Goal: Navigation & Orientation: Find specific page/section

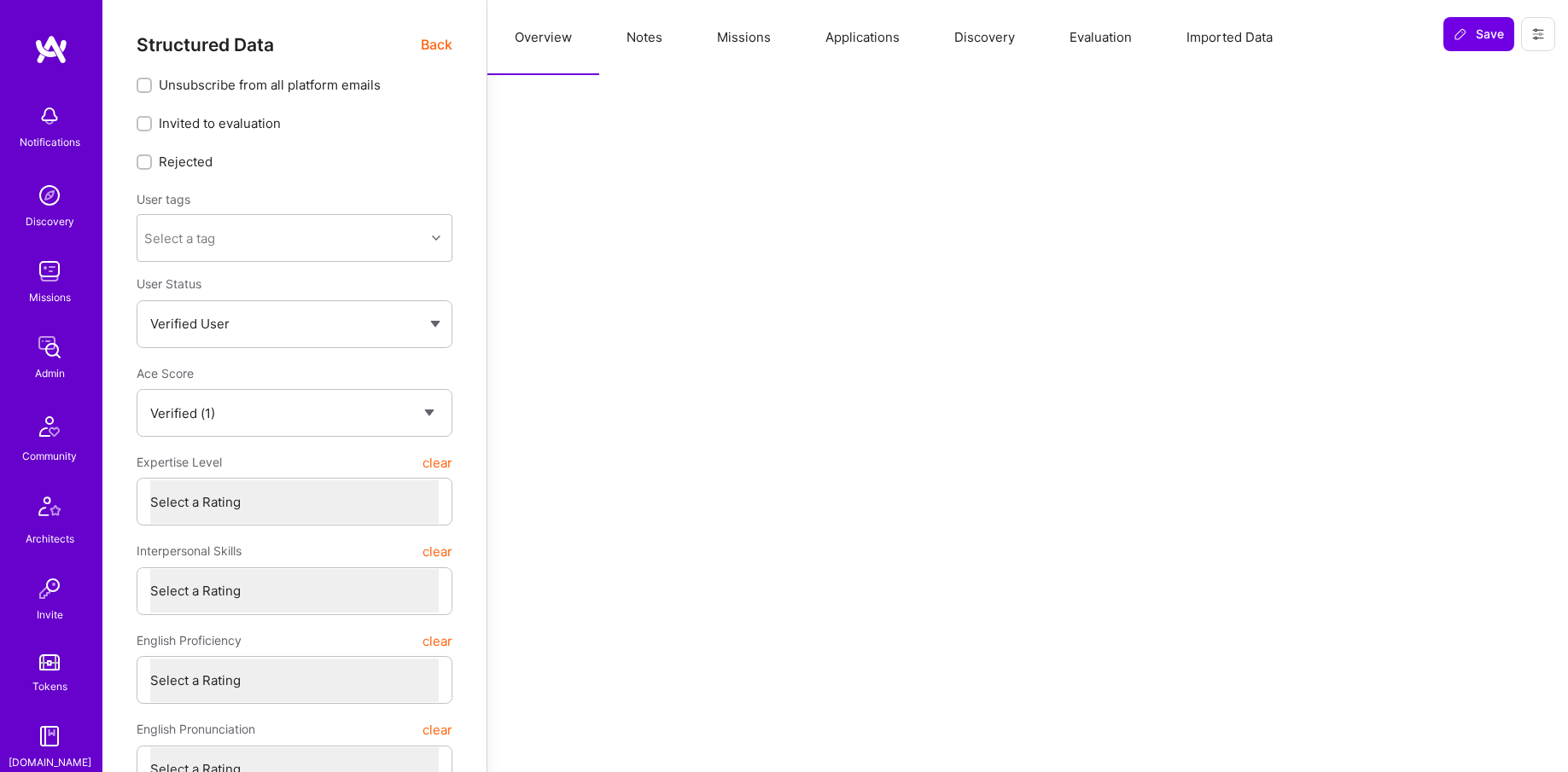
select select "Verified"
select select "US"
select select "Right Now"
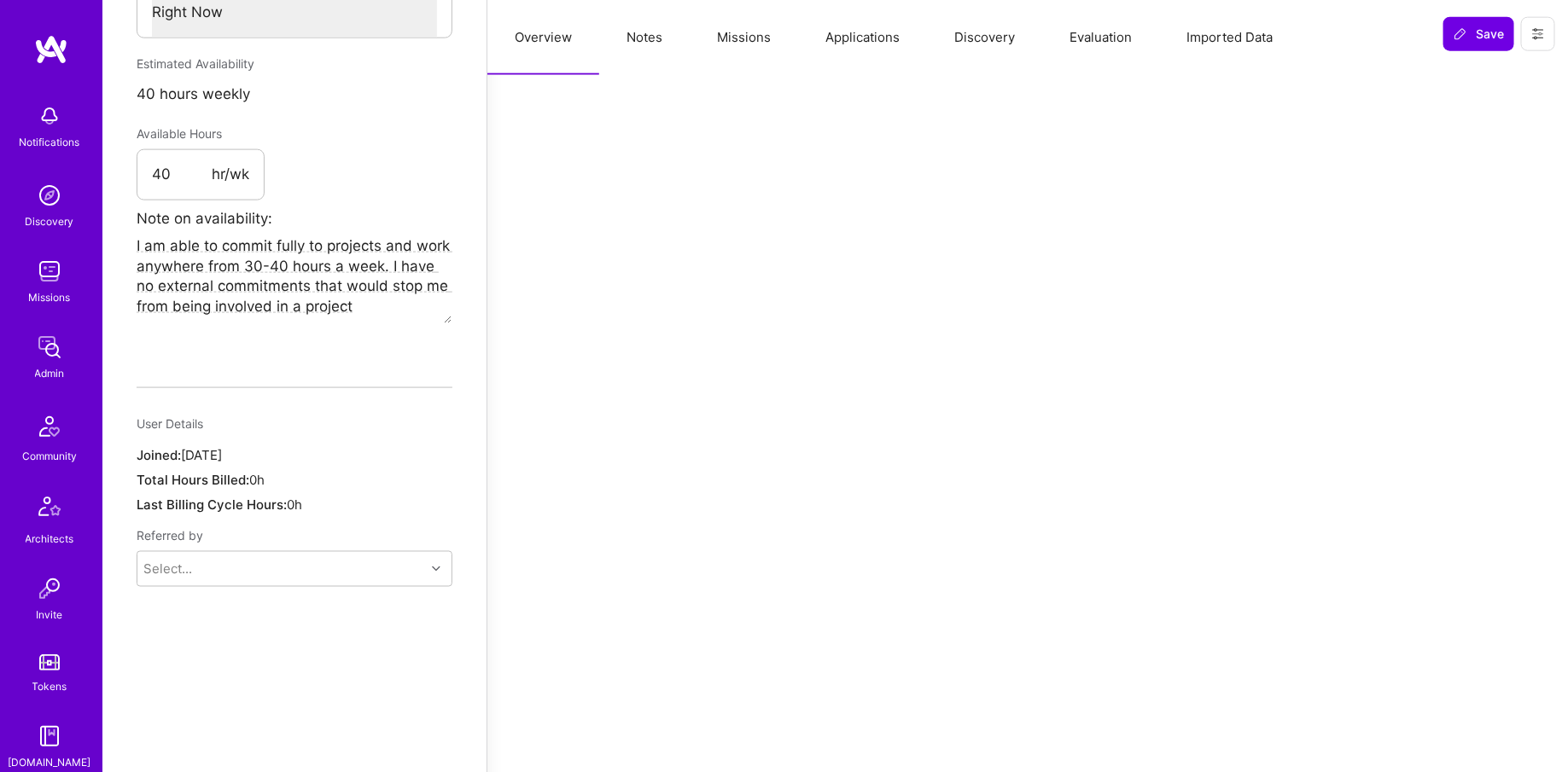
click at [25, 367] on link "Admin" at bounding box center [50, 356] width 105 height 52
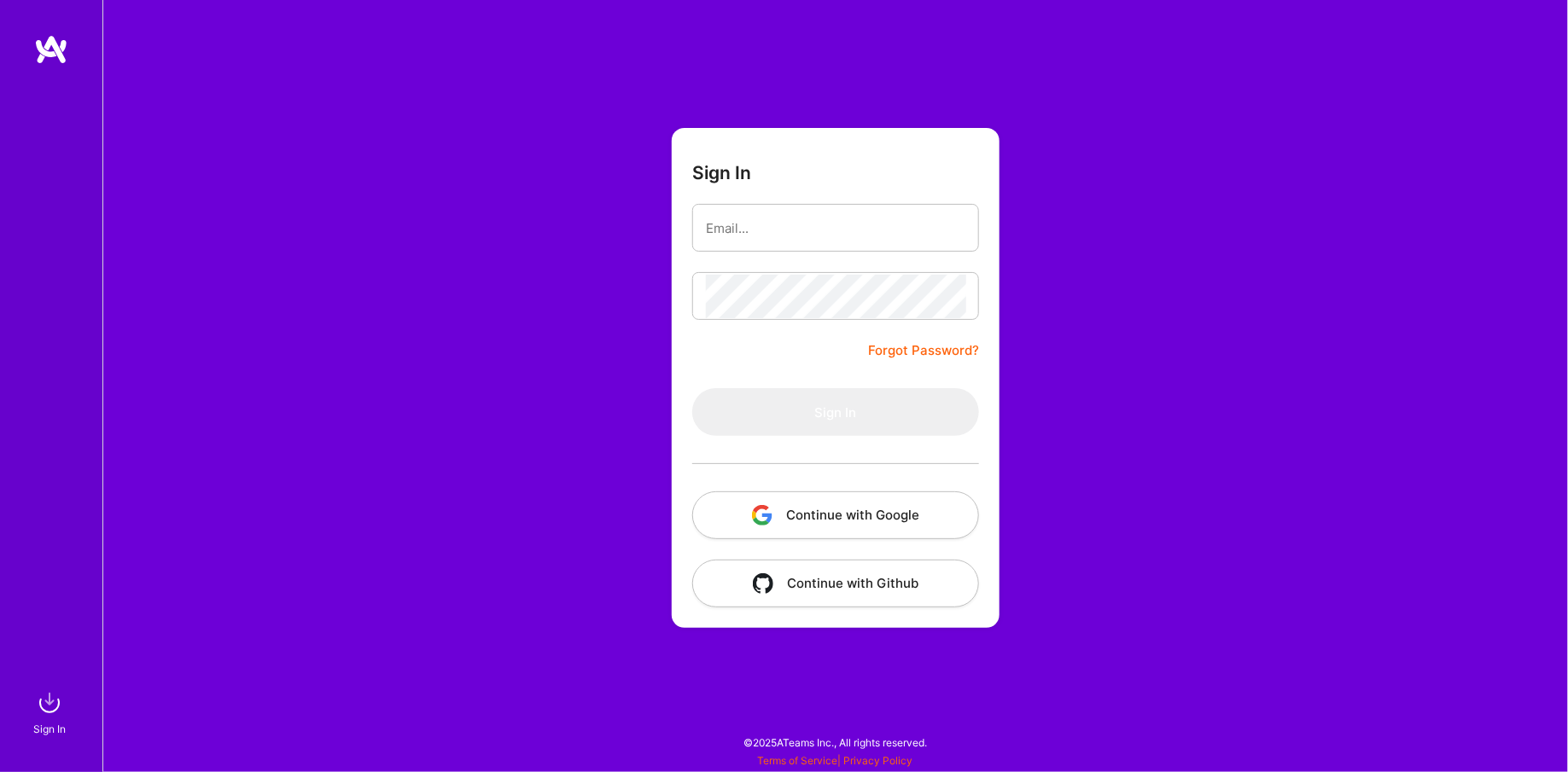
click at [760, 511] on img "button" at bounding box center [762, 515] width 21 height 21
